Goal: Information Seeking & Learning: Learn about a topic

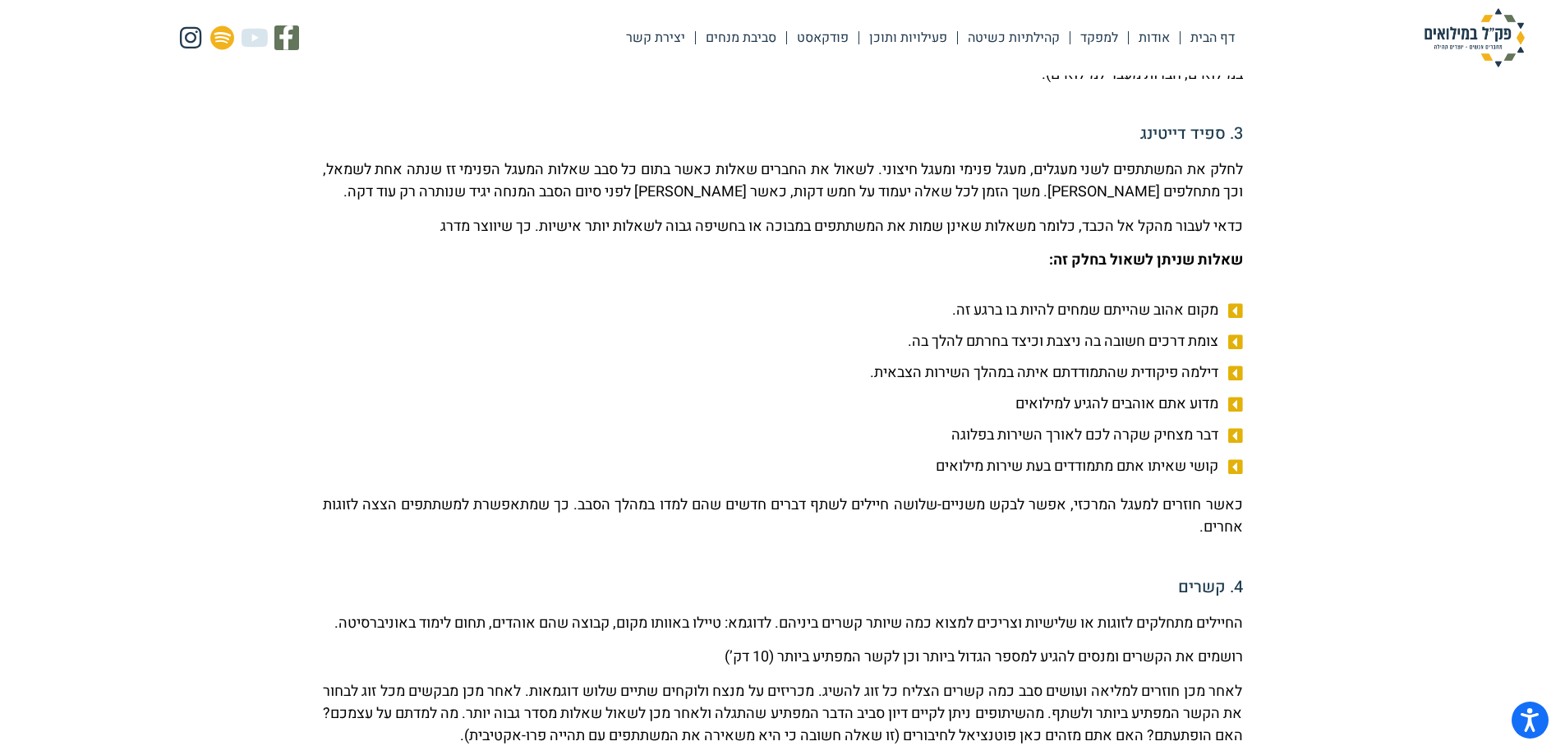
scroll to position [1068, 0]
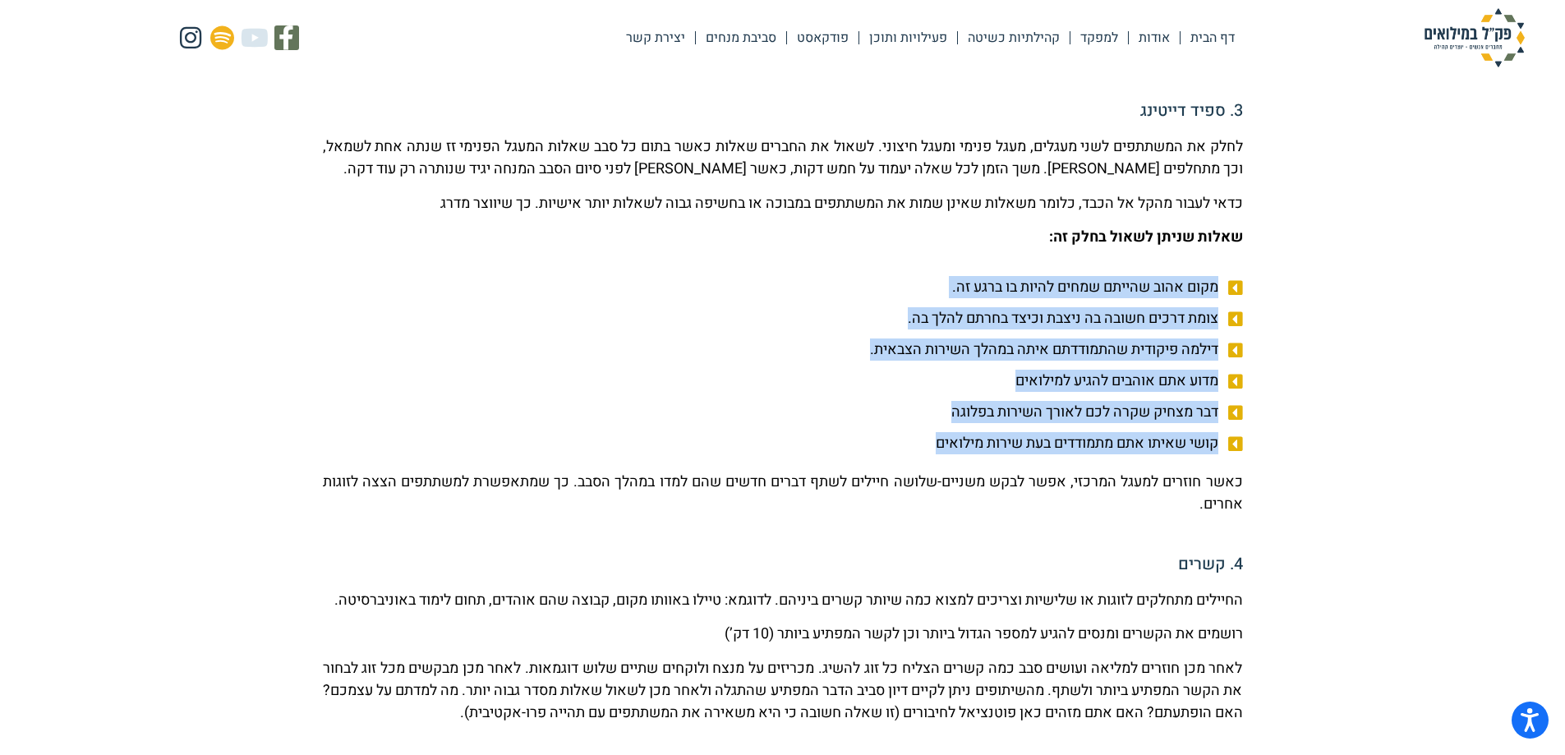
drag, startPoint x: 1250, startPoint y: 287, endPoint x: 923, endPoint y: 441, distance: 361.6
copy ul "מקום אהוב שהייתם שמחים להיות בו ברגע זה. צומת דרכים חשובה בה ניצבת וכיצד בחרתם …"
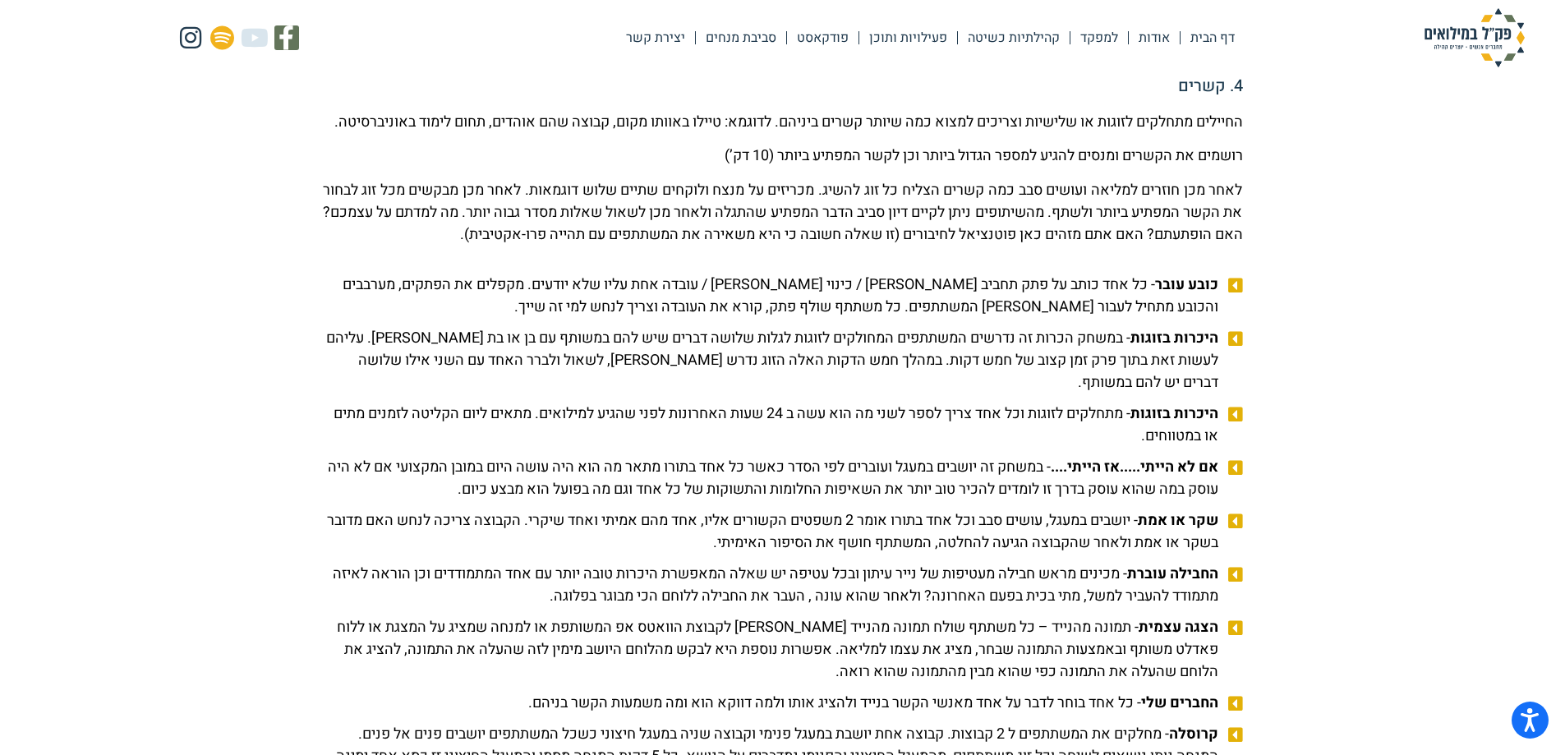
scroll to position [1561, 0]
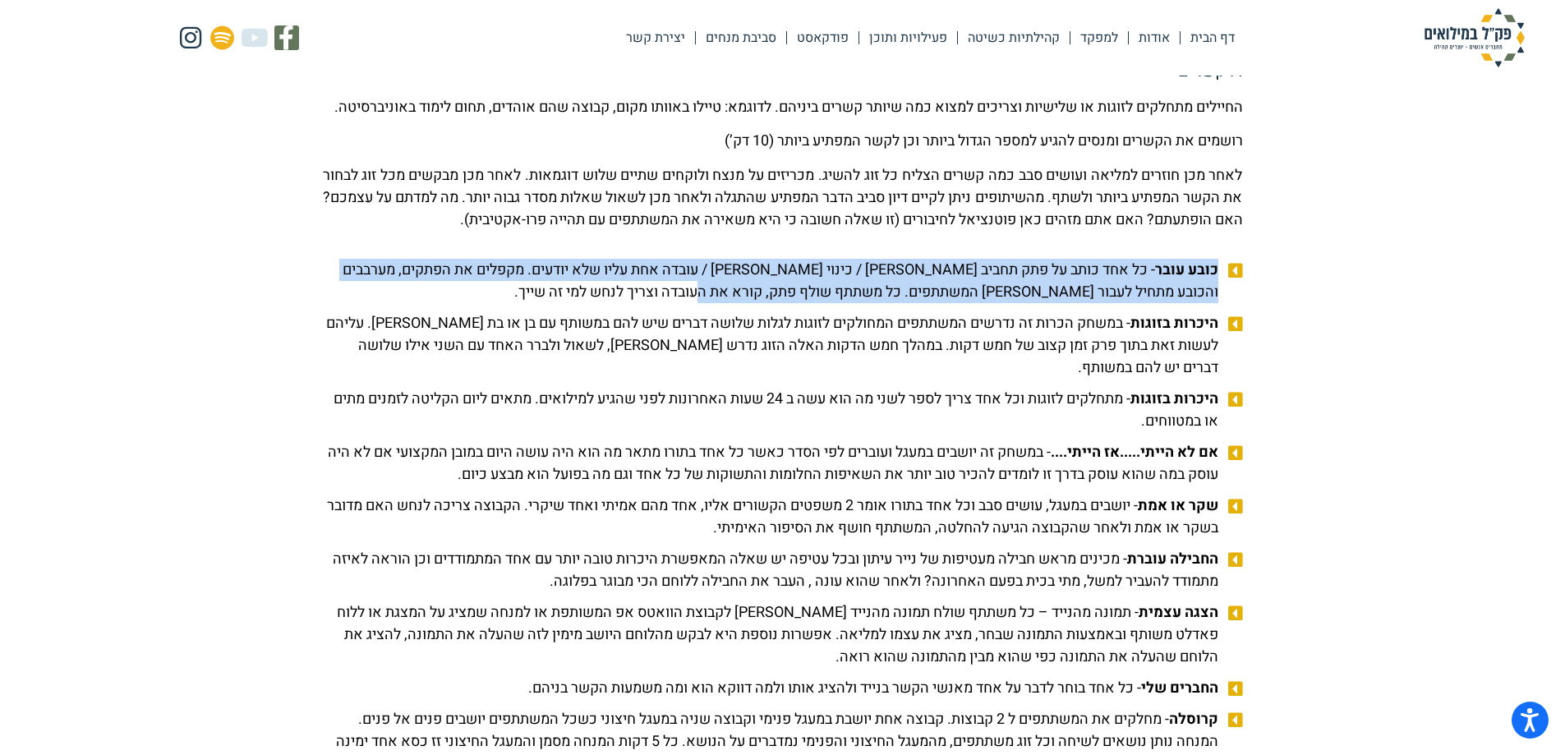
drag, startPoint x: 1249, startPoint y: 289, endPoint x: 740, endPoint y: 320, distance: 510.2
copy li "כובע עובר - כל אחד כותב על פתק תחביב [PERSON_NAME] / כינוי [PERSON_NAME] / עובד…"
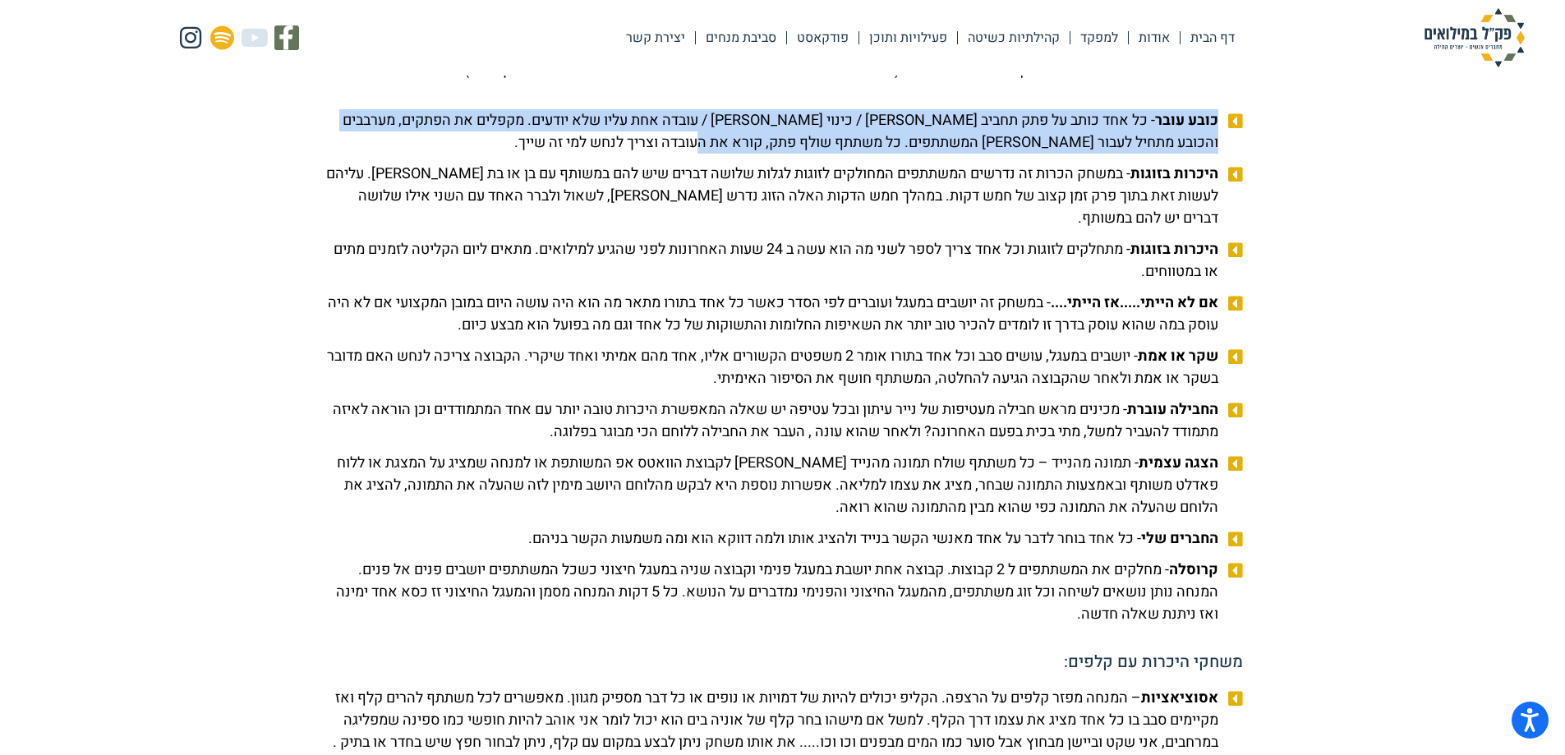
scroll to position [1725, 0]
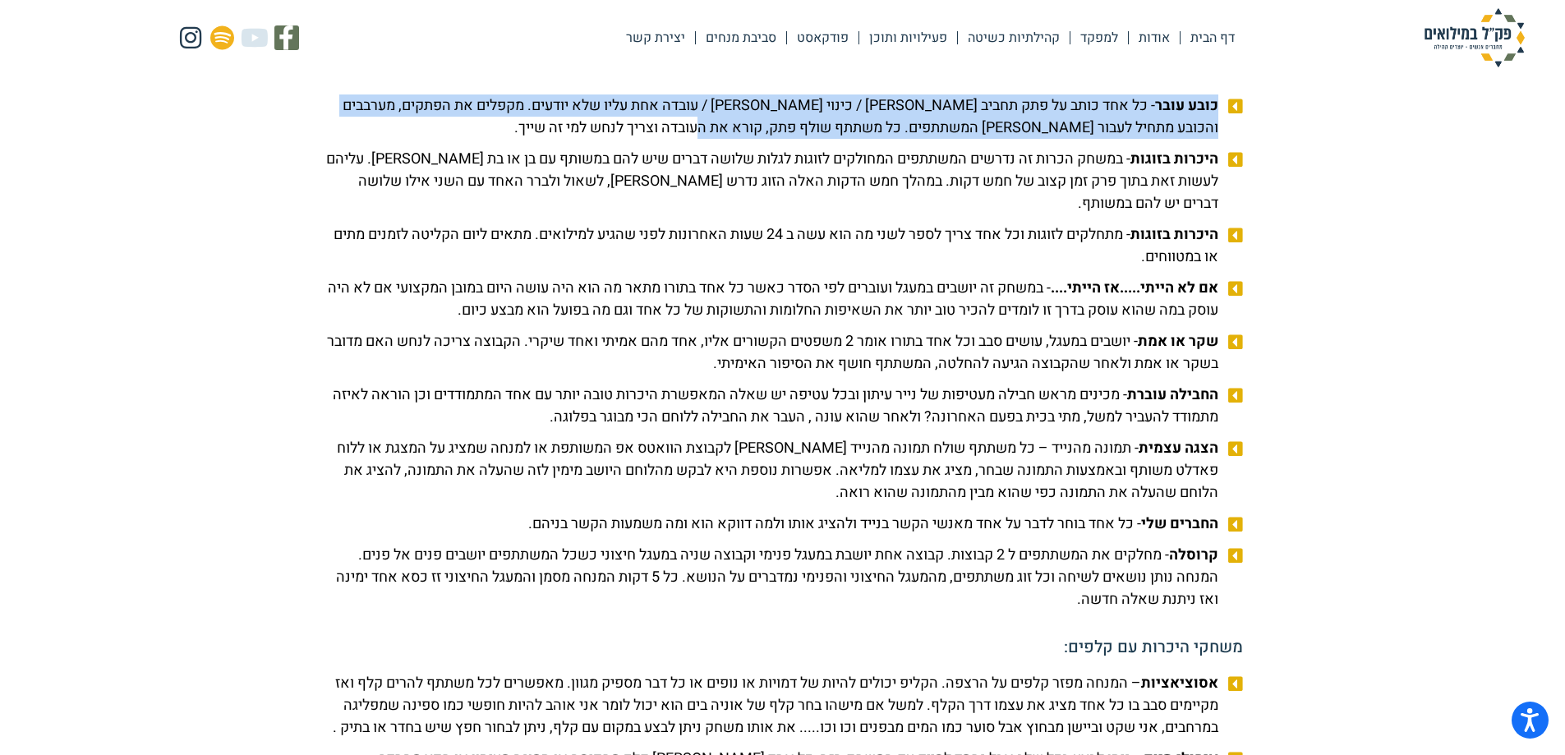
drag, startPoint x: 1219, startPoint y: 306, endPoint x: 299, endPoint y: 337, distance: 920.5
copy span "אם לא הייתי.....אז הייתי.... - במשחק זה יושבים במעגל ועוברים לפי הסדר כאשר כל א…"
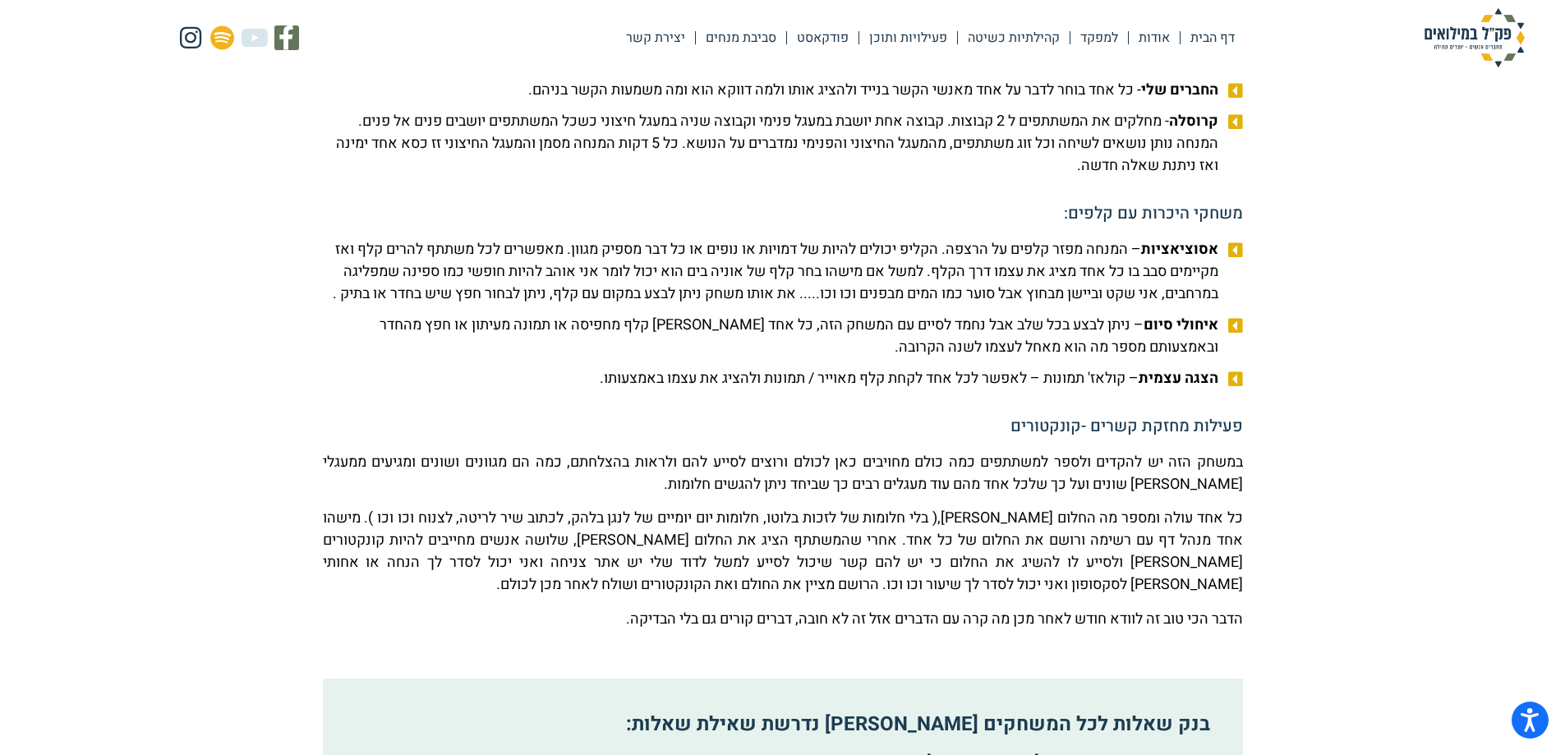
scroll to position [2218, 0]
